Goal: Navigation & Orientation: Find specific page/section

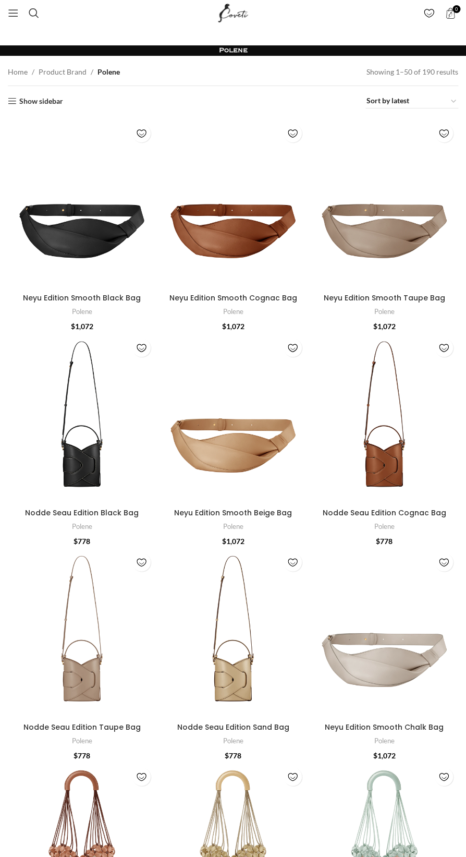
click at [57, 75] on span "Product Brand" at bounding box center [63, 71] width 48 height 11
click at [25, 75] on link "Home" at bounding box center [18, 71] width 20 height 11
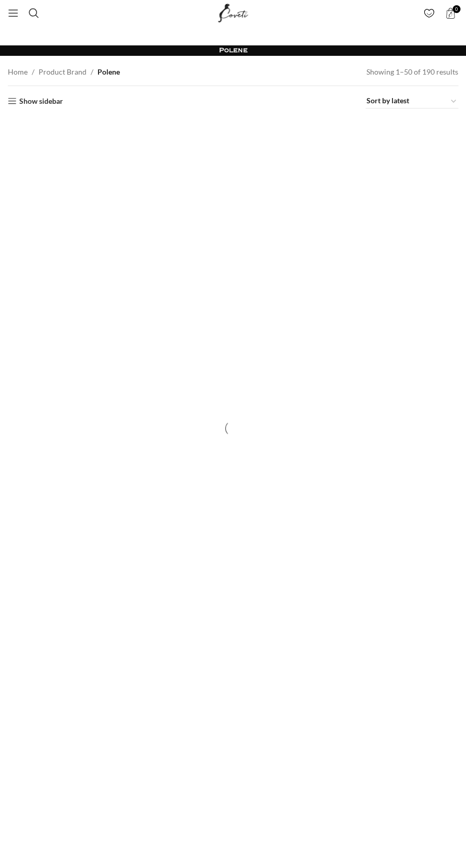
click at [43, 101] on link "Show sidebar" at bounding box center [35, 101] width 55 height 0
